Goal: Task Accomplishment & Management: Use online tool/utility

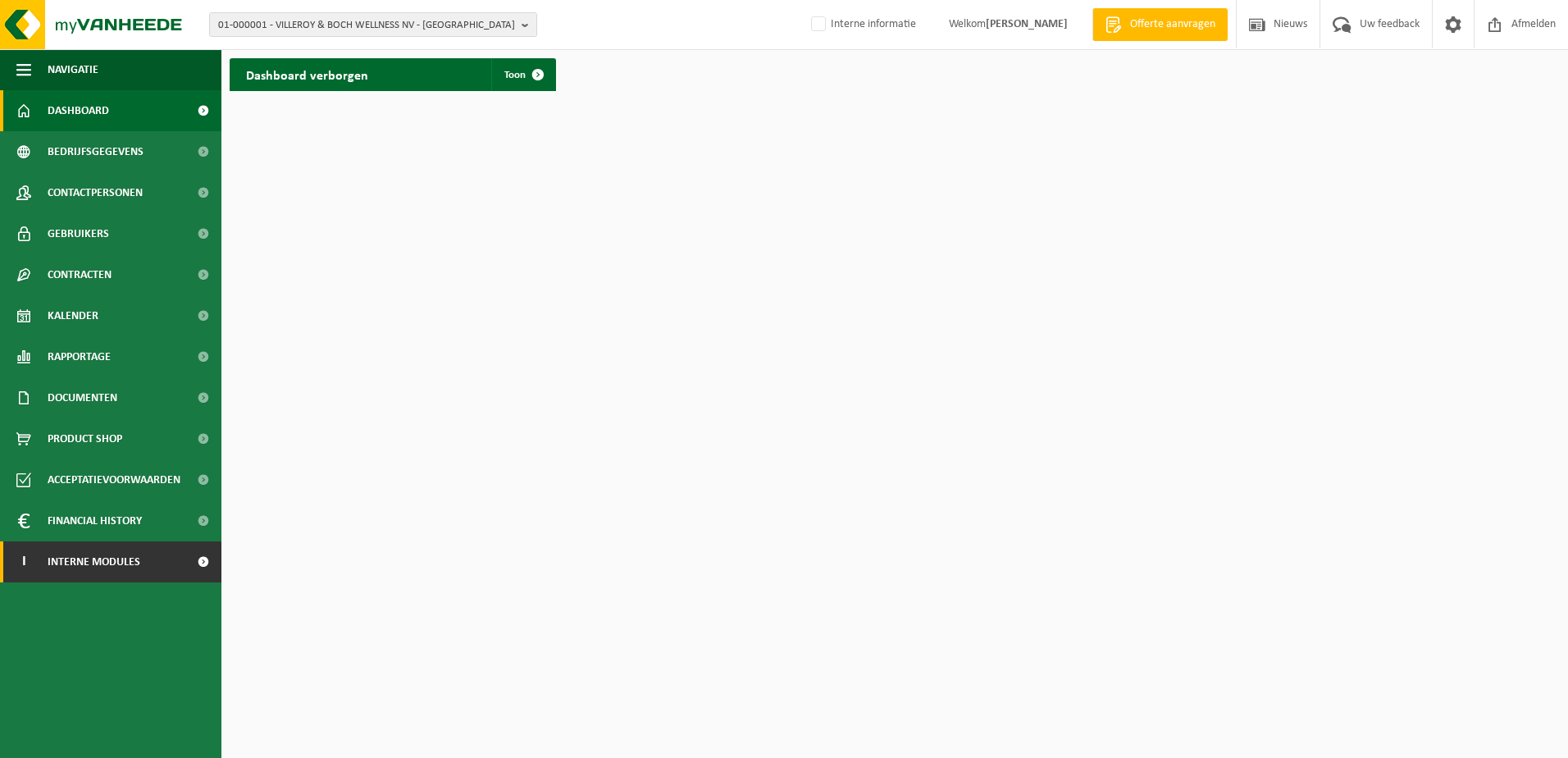
click at [95, 569] on span "Interne modules" at bounding box center [94, 562] width 93 height 41
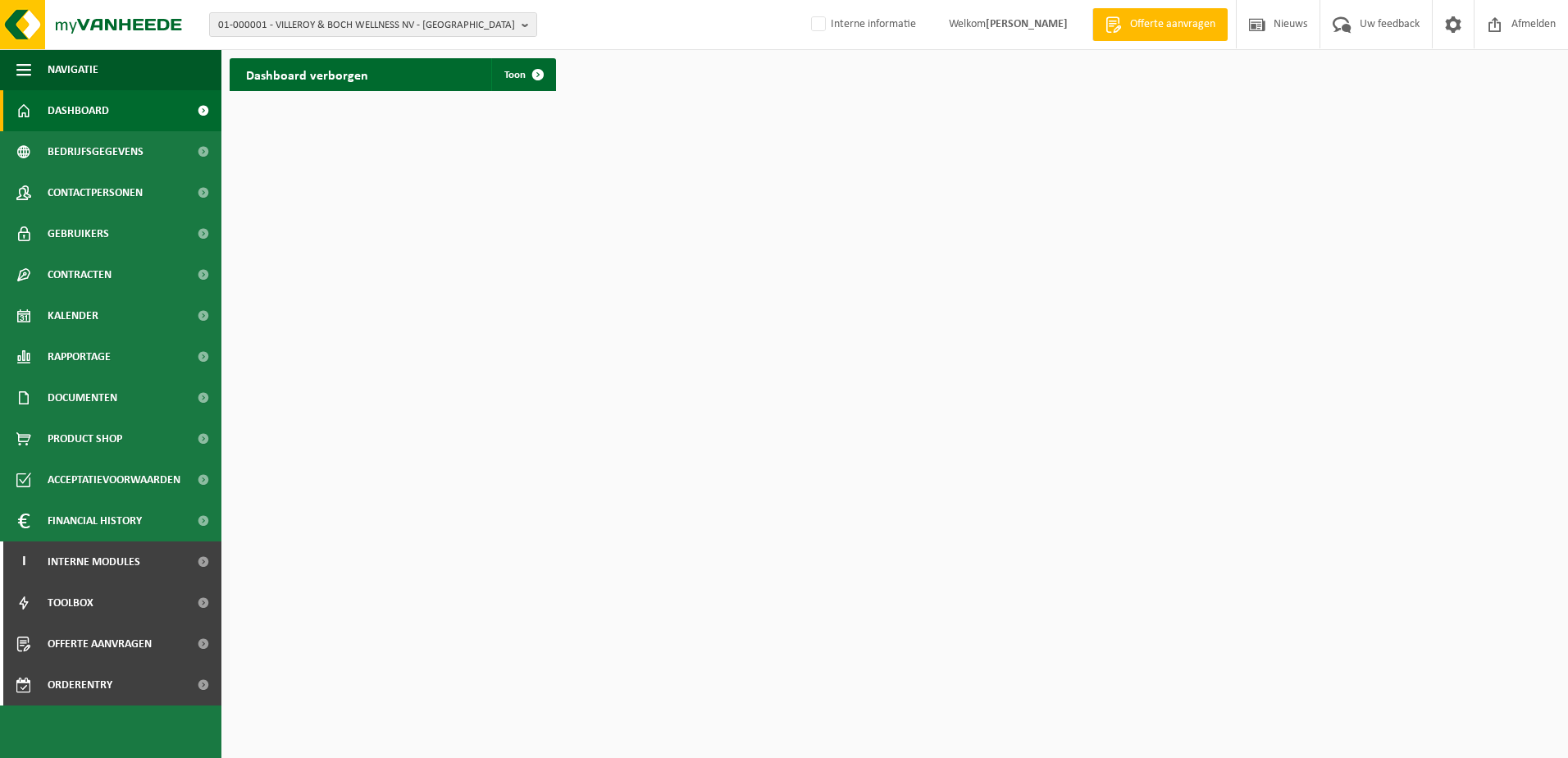
drag, startPoint x: 95, startPoint y: 687, endPoint x: 417, endPoint y: 671, distance: 322.4
click at [98, 687] on span "Orderentry Goedkeuring" at bounding box center [117, 685] width 138 height 41
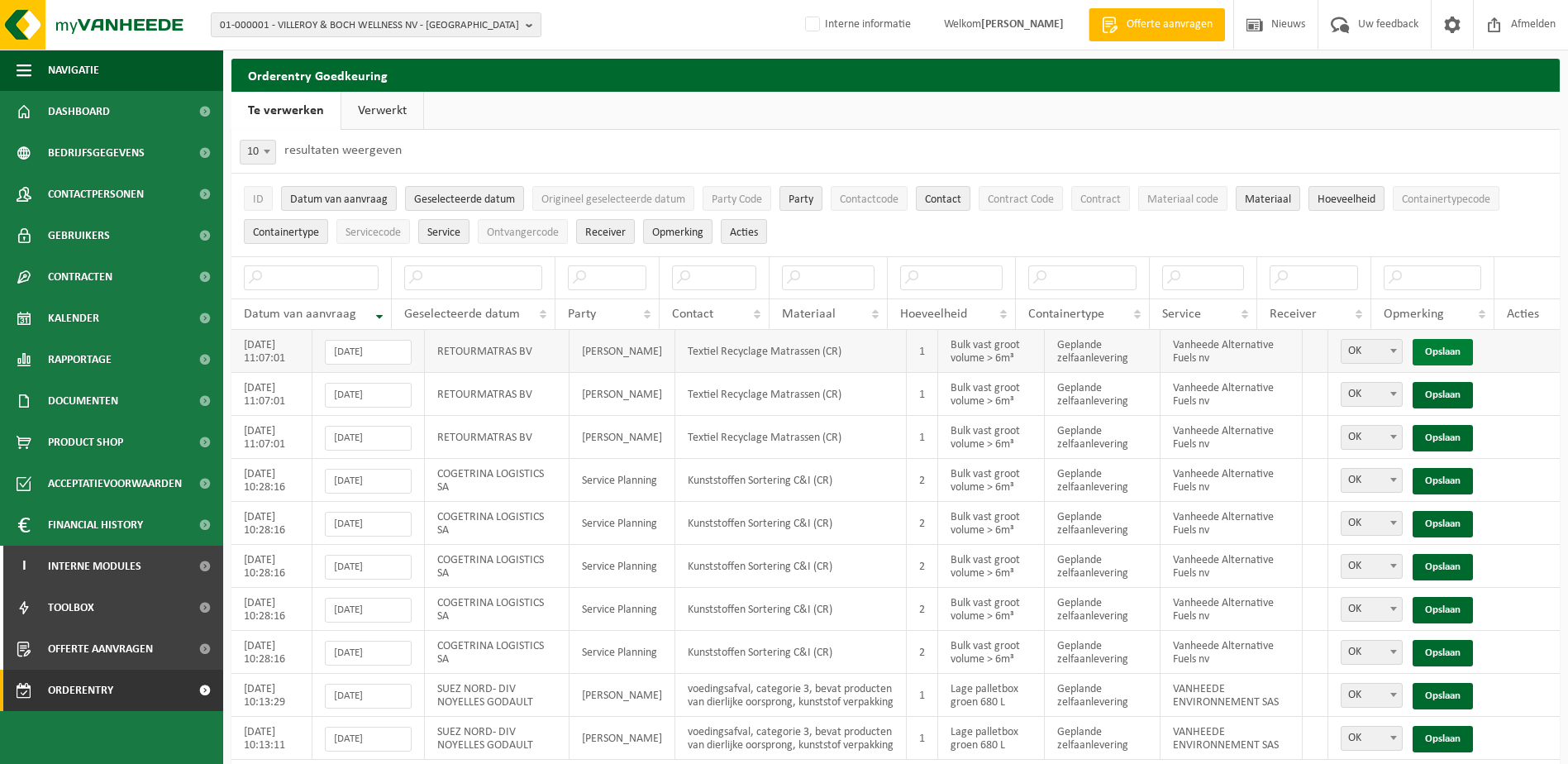
click at [1450, 351] on link "Opslaan" at bounding box center [1442, 352] width 60 height 27
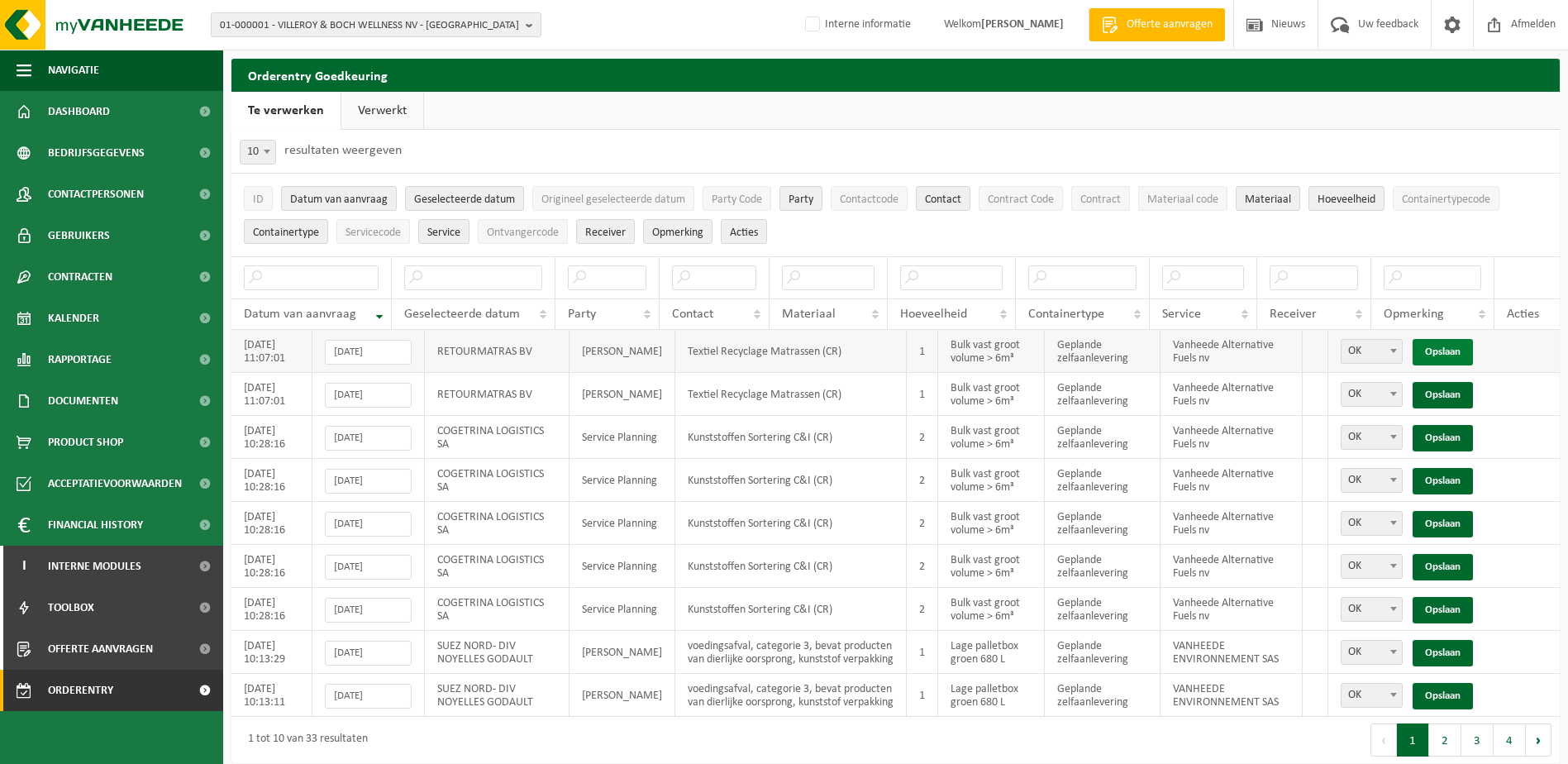
click at [1448, 352] on link "Opslaan" at bounding box center [1442, 352] width 60 height 27
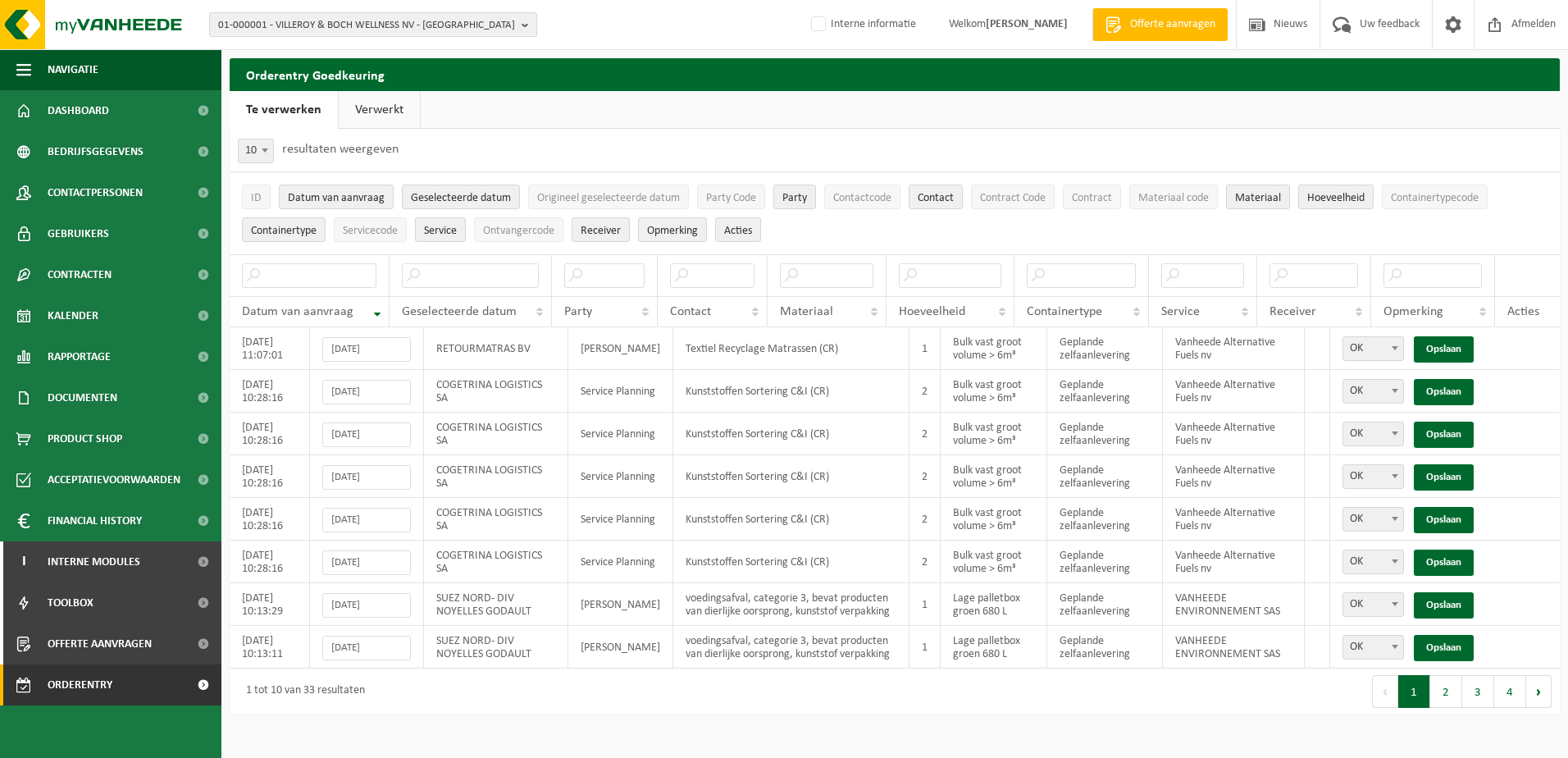
click at [1437, 349] on link "Opslaan" at bounding box center [1443, 349] width 60 height 26
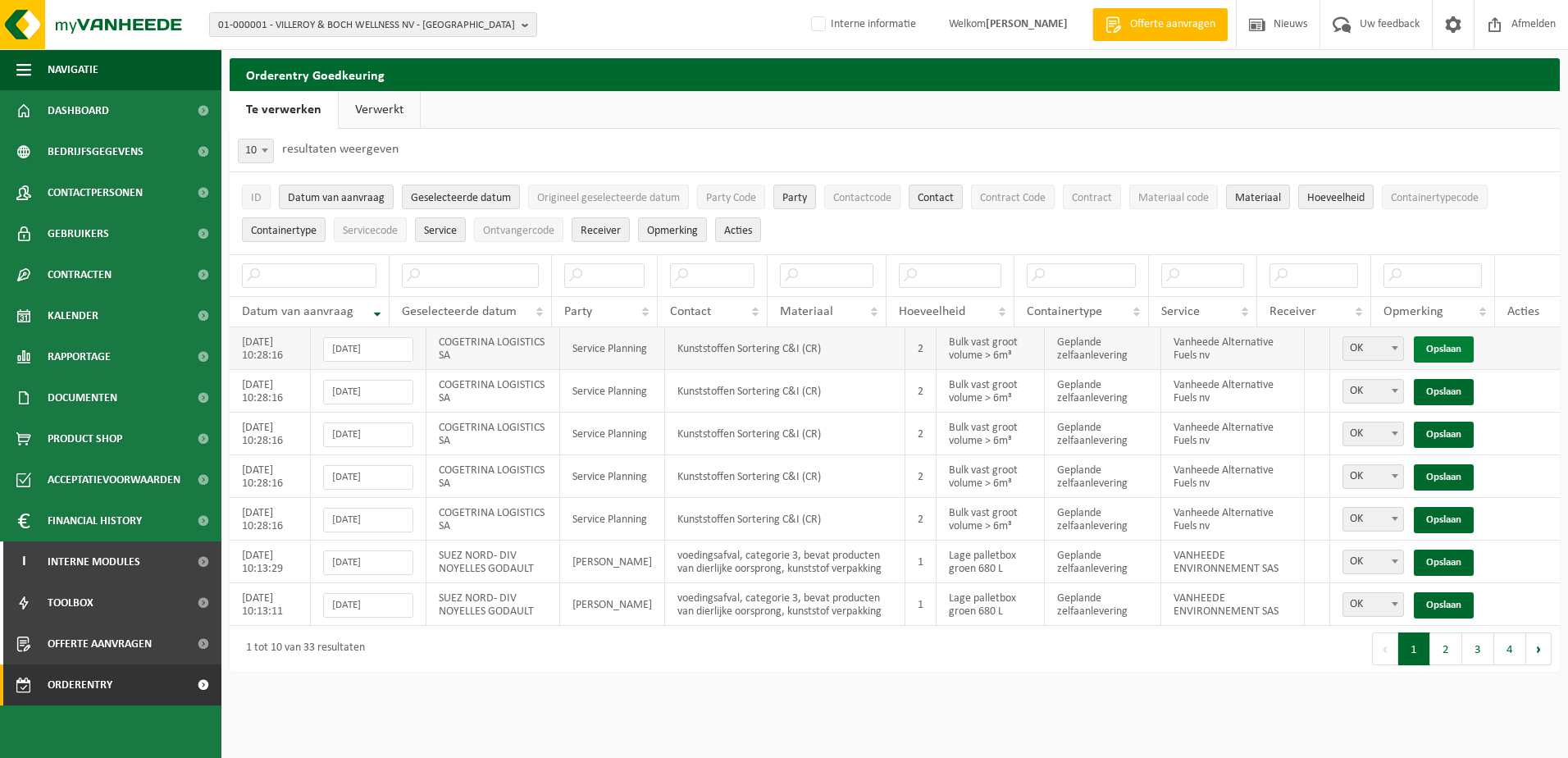
click at [1439, 344] on link "Opslaan" at bounding box center [1443, 349] width 60 height 26
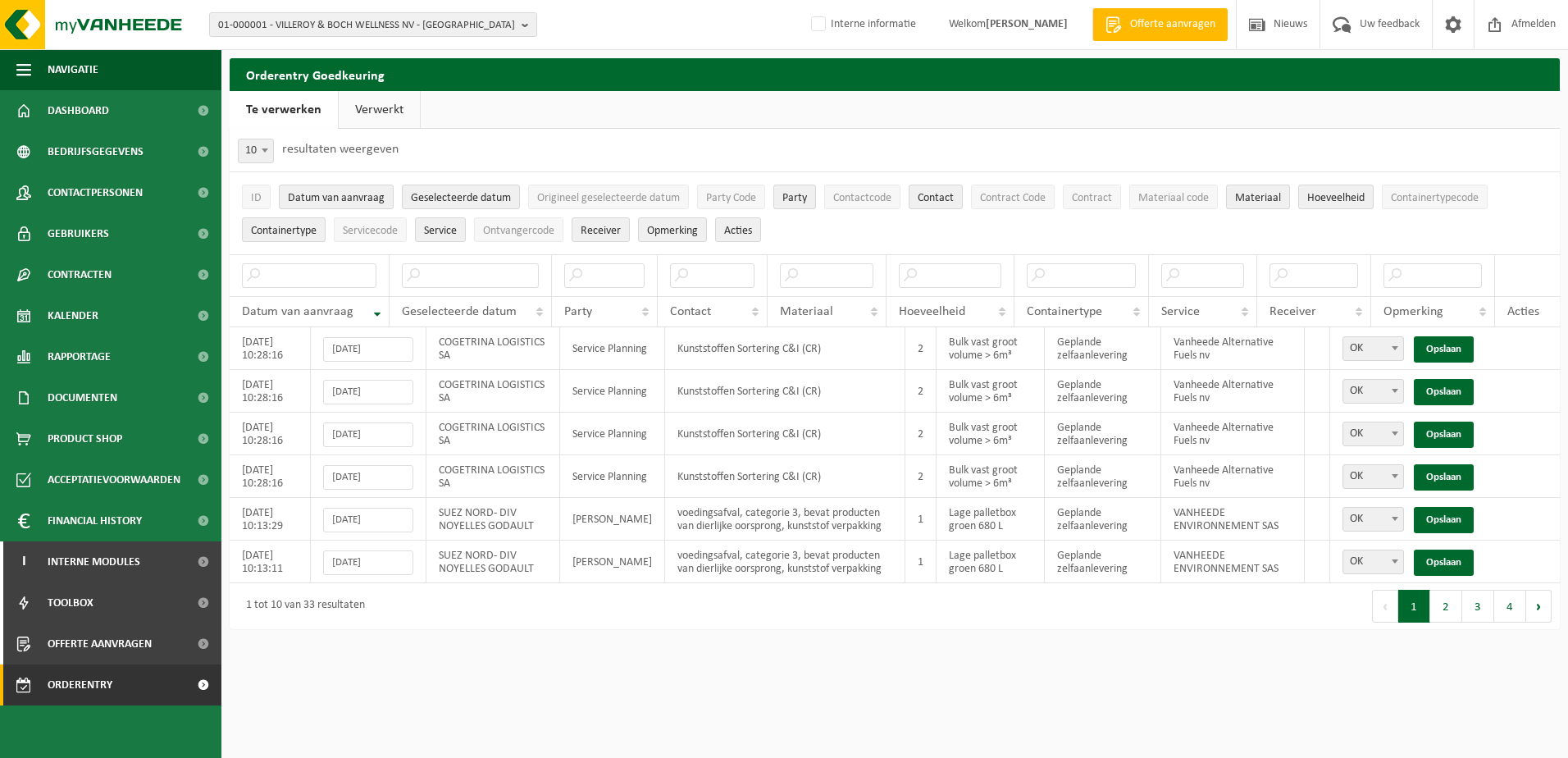
click at [1439, 344] on link "Opslaan" at bounding box center [1443, 349] width 60 height 26
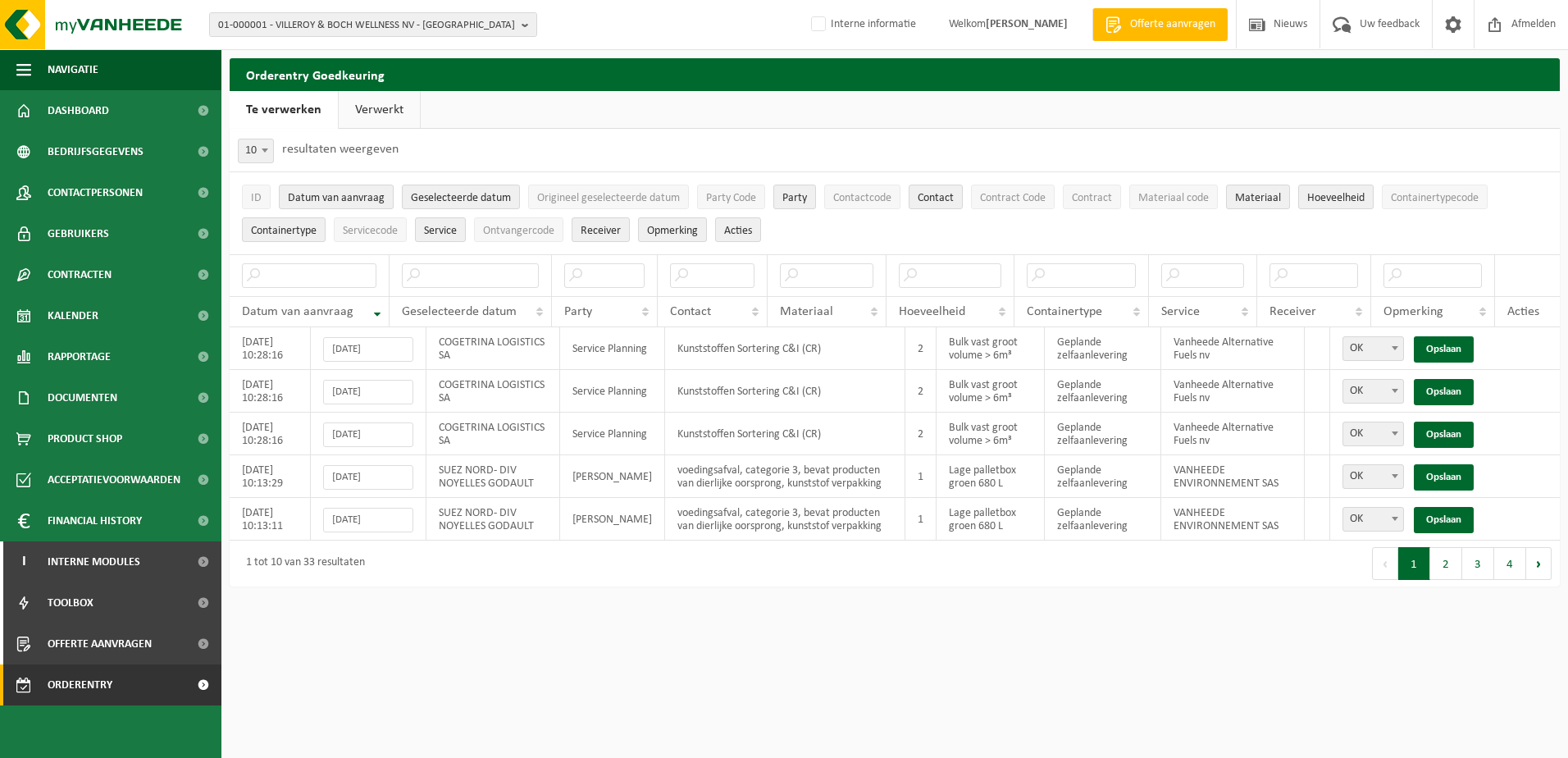
click at [1439, 344] on link "Opslaan" at bounding box center [1443, 349] width 60 height 26
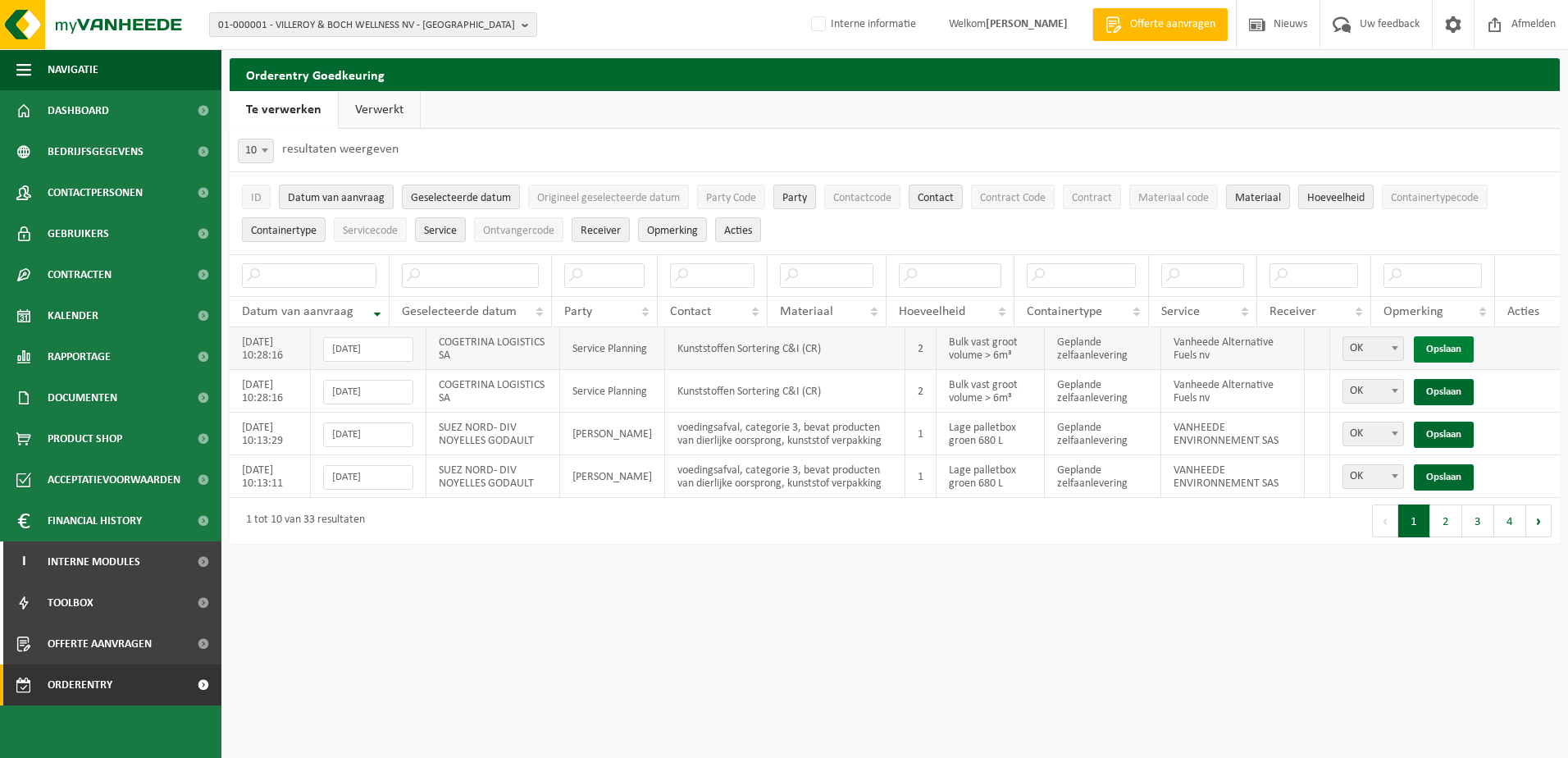
click at [1441, 344] on link "Opslaan" at bounding box center [1443, 349] width 60 height 26
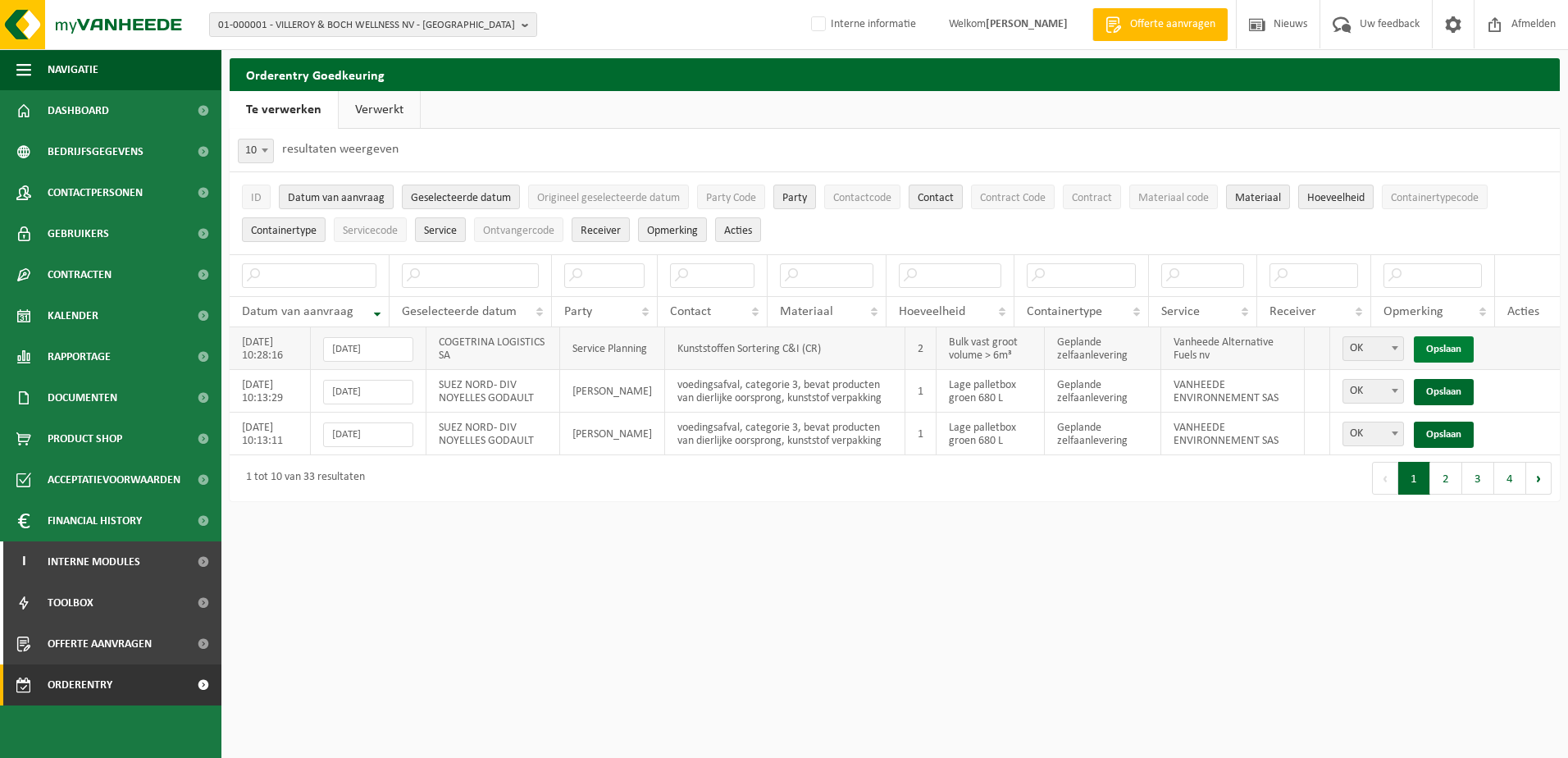
click at [1442, 344] on link "Opslaan" at bounding box center [1443, 349] width 60 height 26
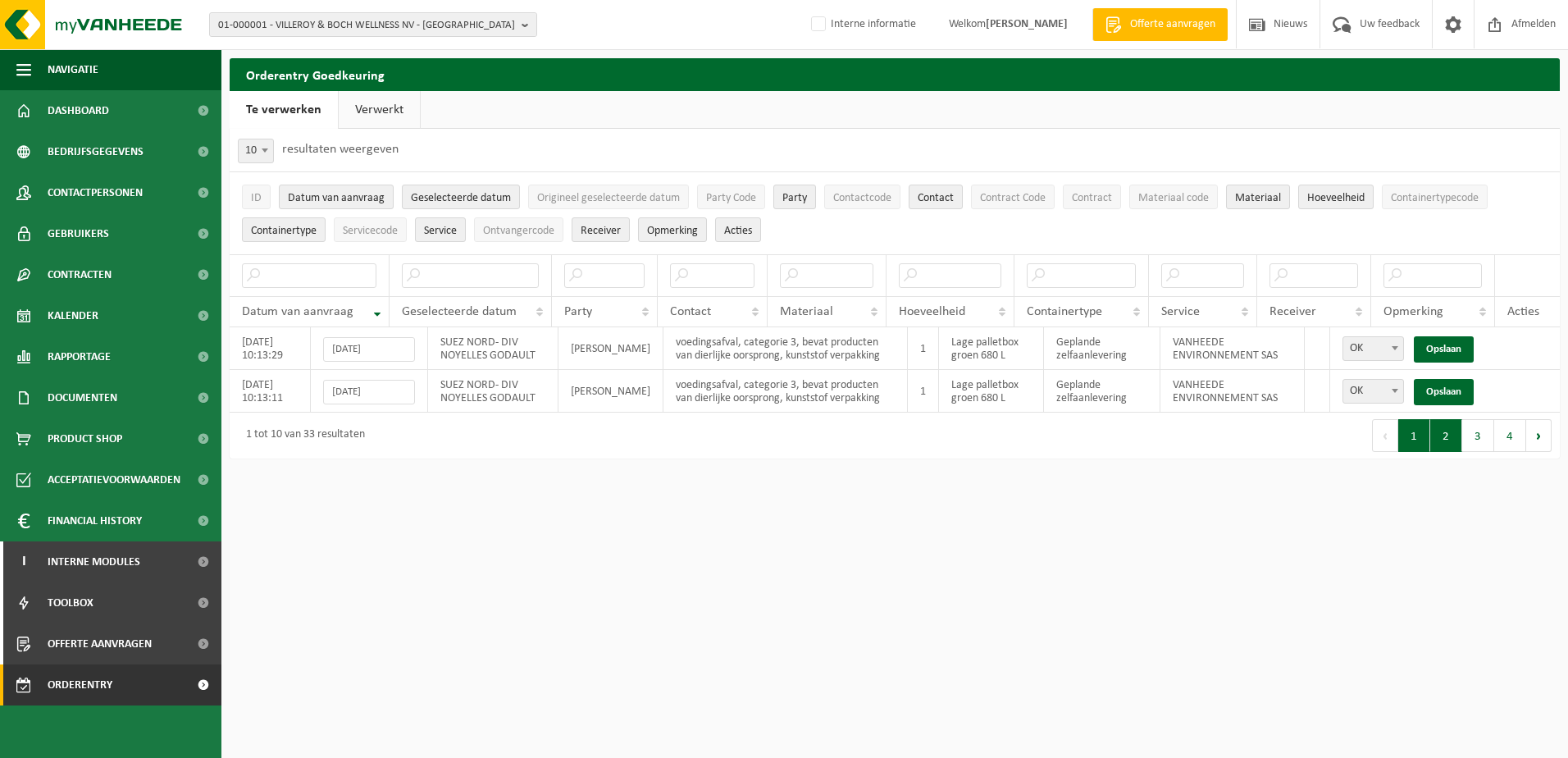
click at [1449, 440] on button "2" at bounding box center [1446, 436] width 32 height 33
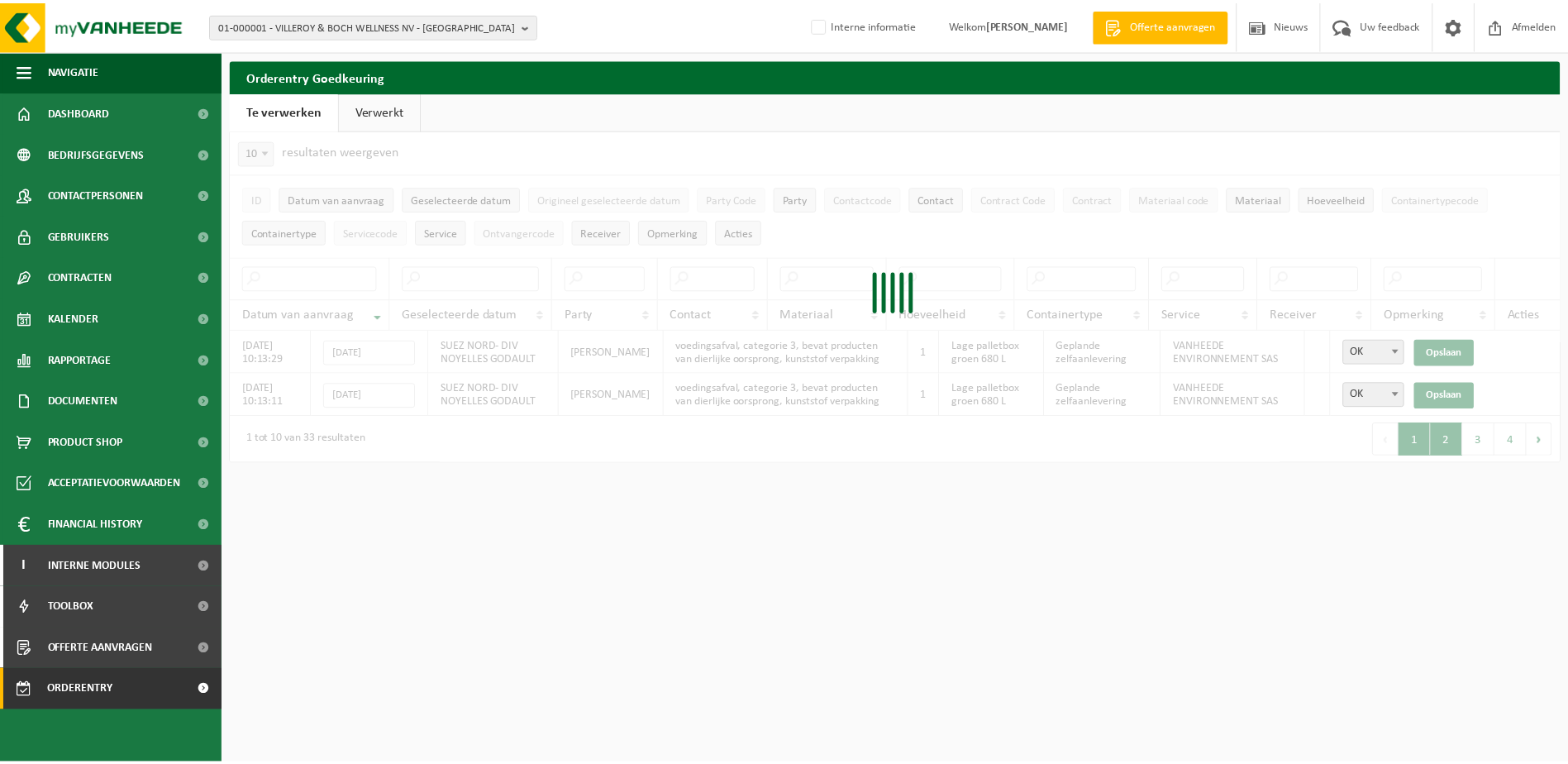
scroll to position [124, 0]
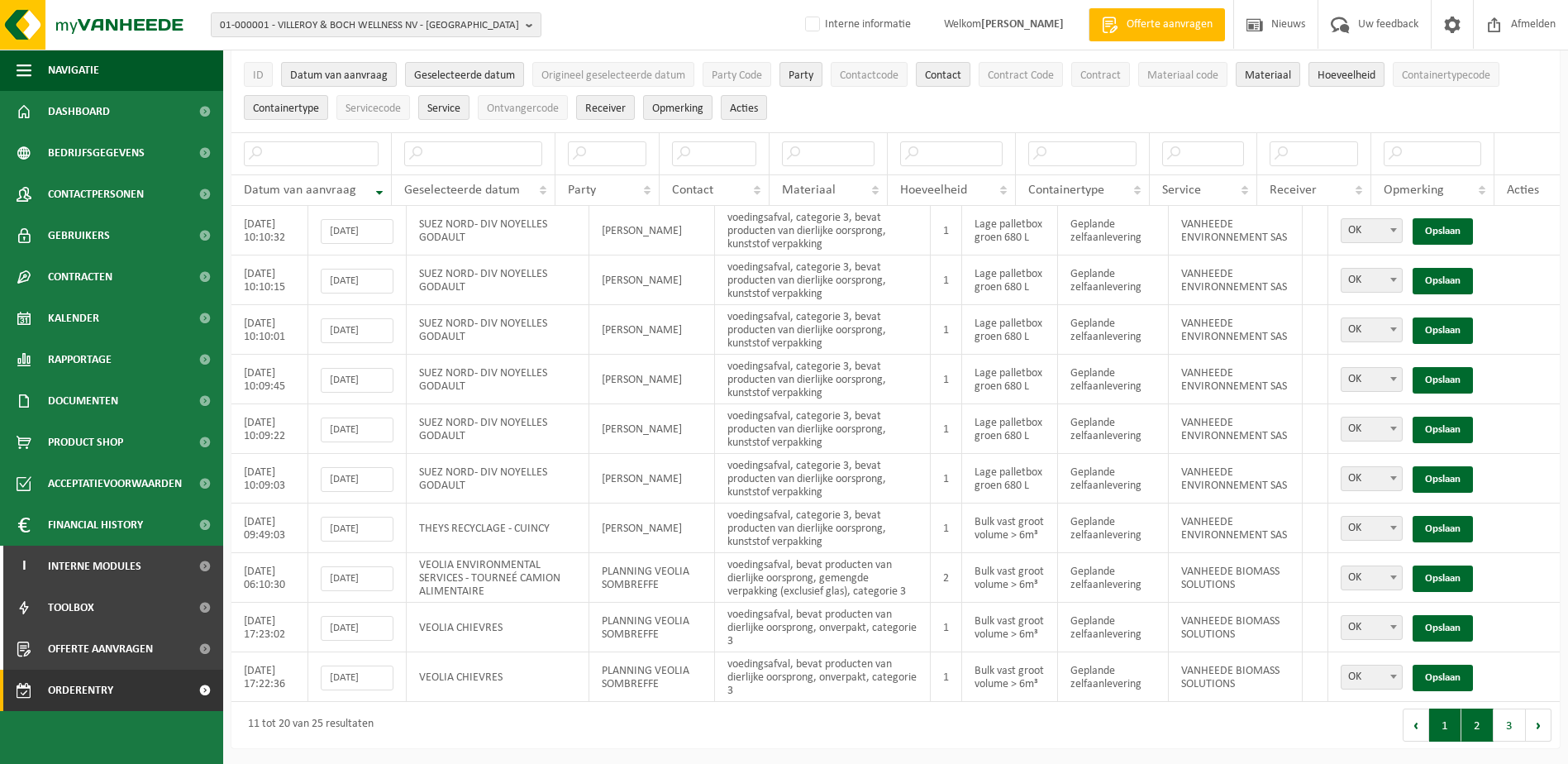
click at [1444, 724] on button "1" at bounding box center [1445, 725] width 32 height 33
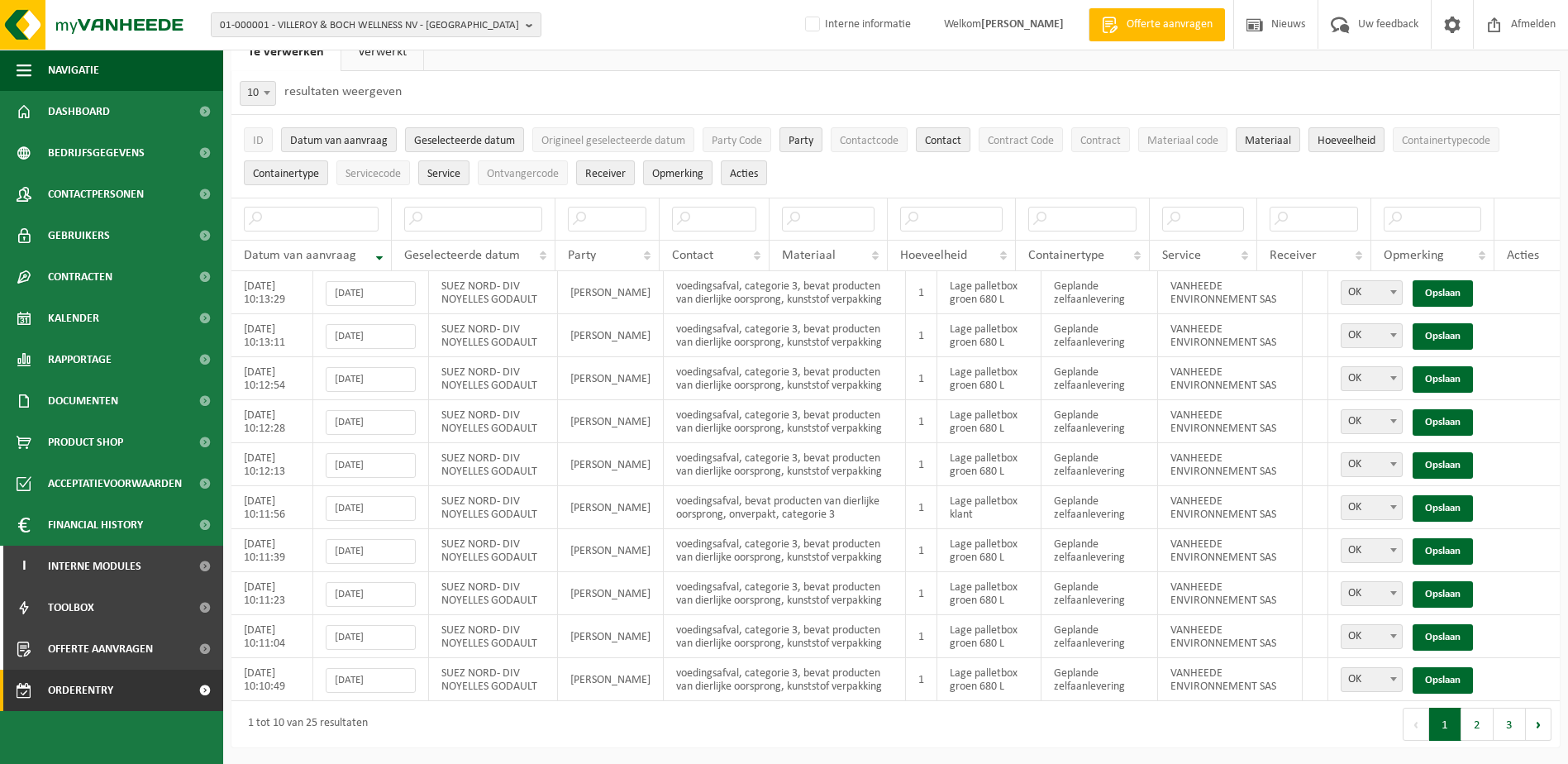
scroll to position [58, 0]
click at [1484, 730] on button "2" at bounding box center [1477, 725] width 32 height 33
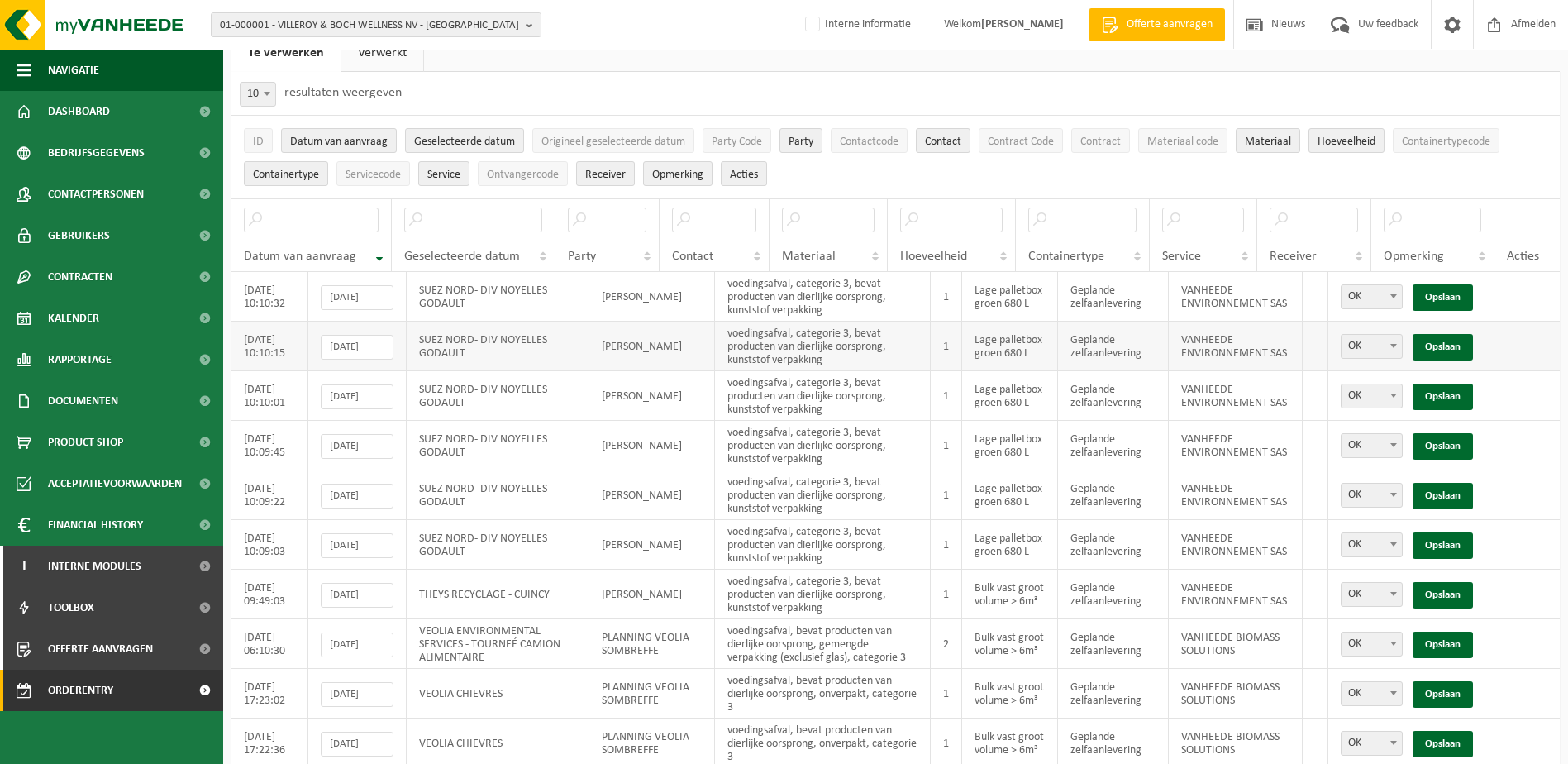
scroll to position [124, 0]
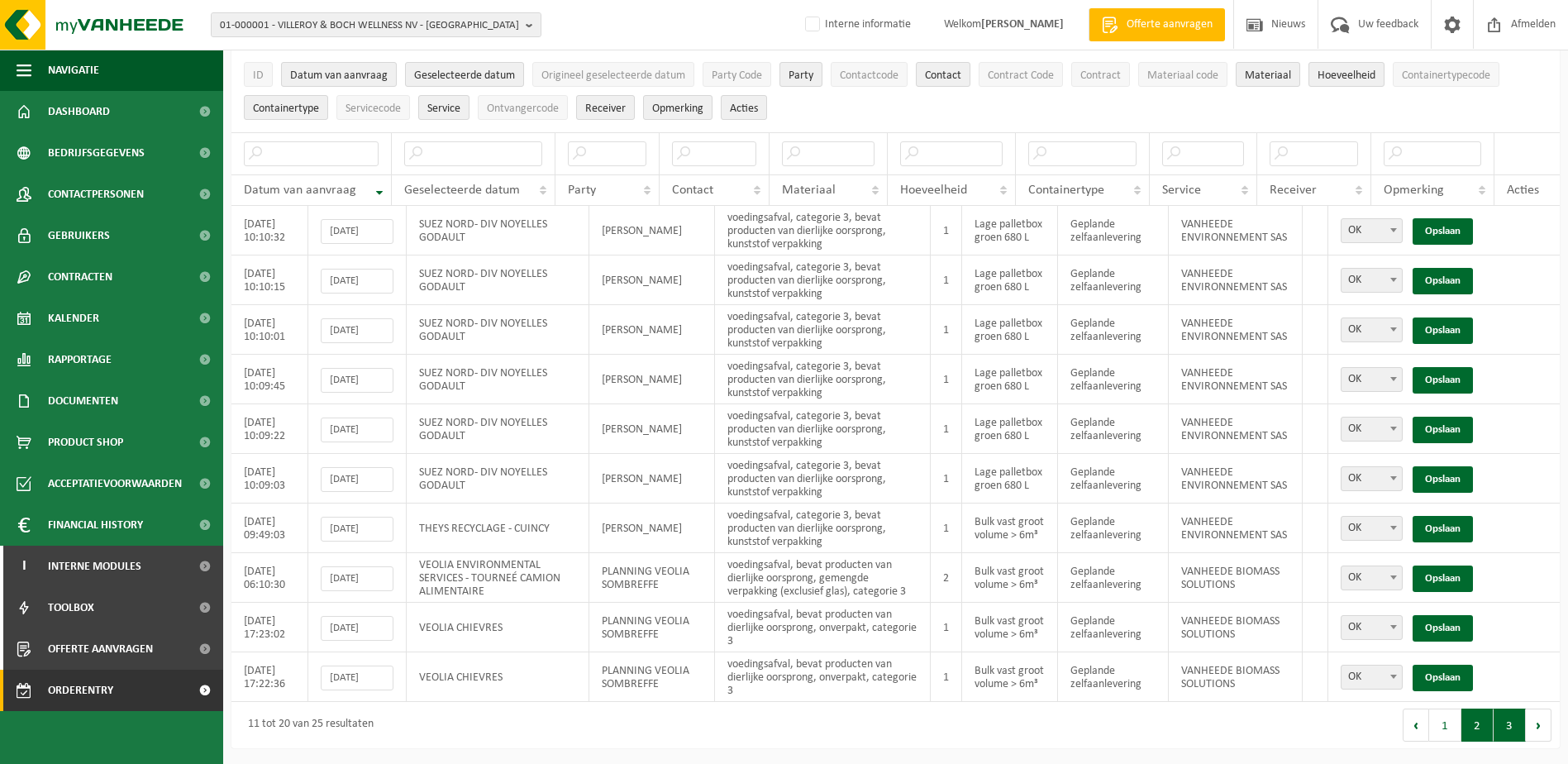
click at [1513, 731] on button "3" at bounding box center [1509, 725] width 32 height 33
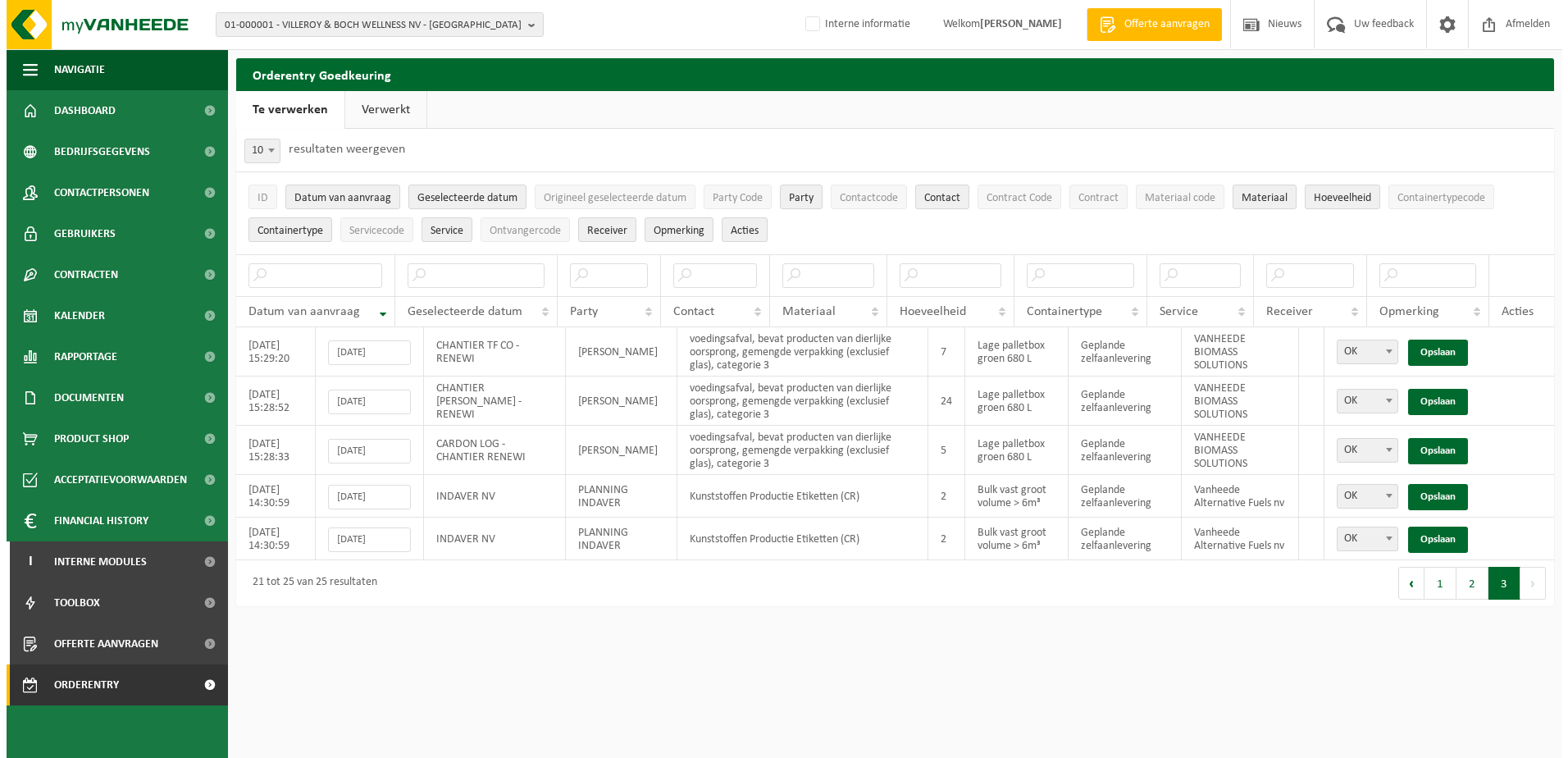
scroll to position [0, 0]
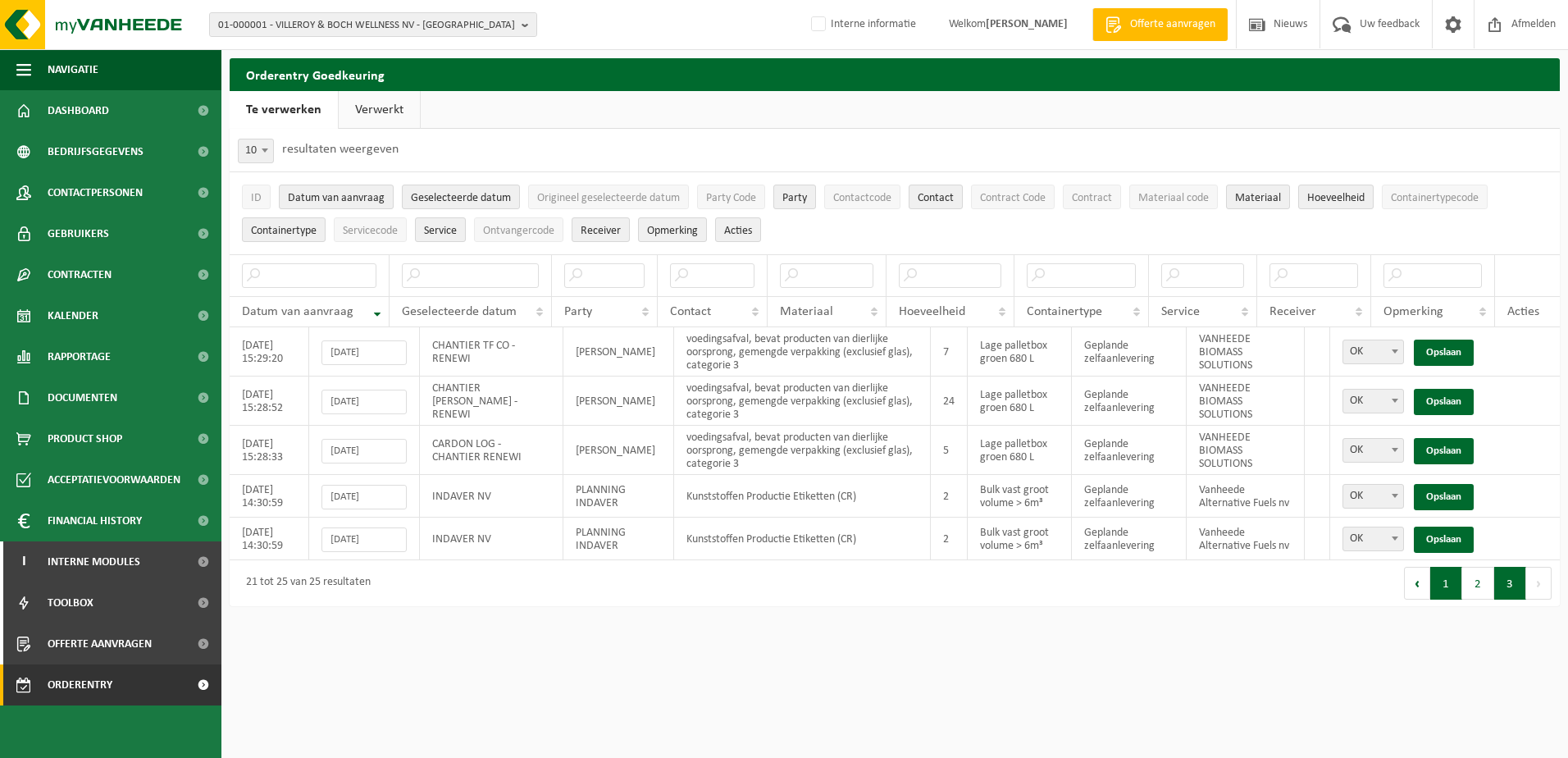
click at [1450, 594] on button "1" at bounding box center [1446, 584] width 32 height 33
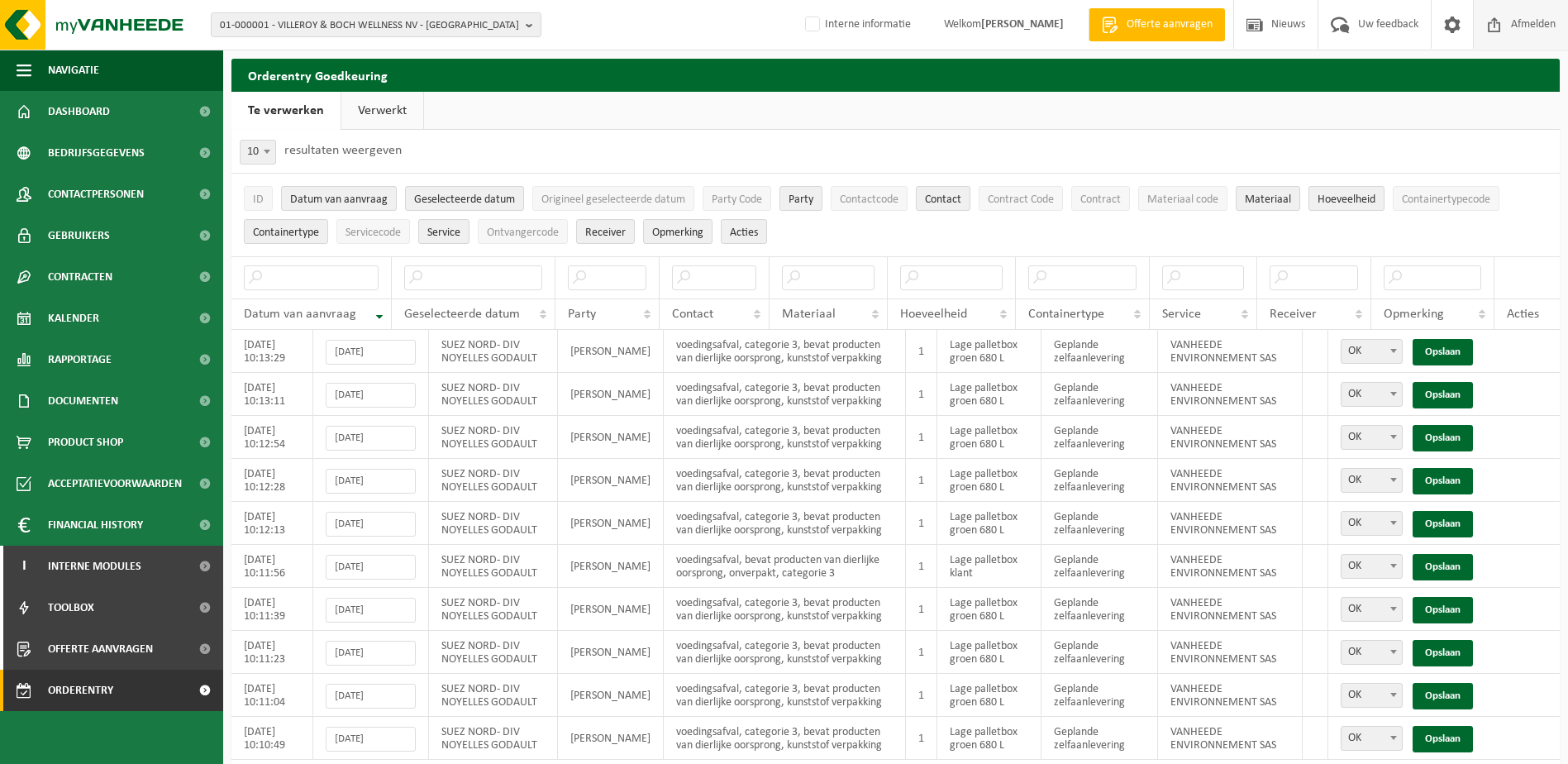
click at [1531, 25] on span "Afmelden" at bounding box center [1533, 24] width 53 height 49
